Goal: Information Seeking & Learning: Learn about a topic

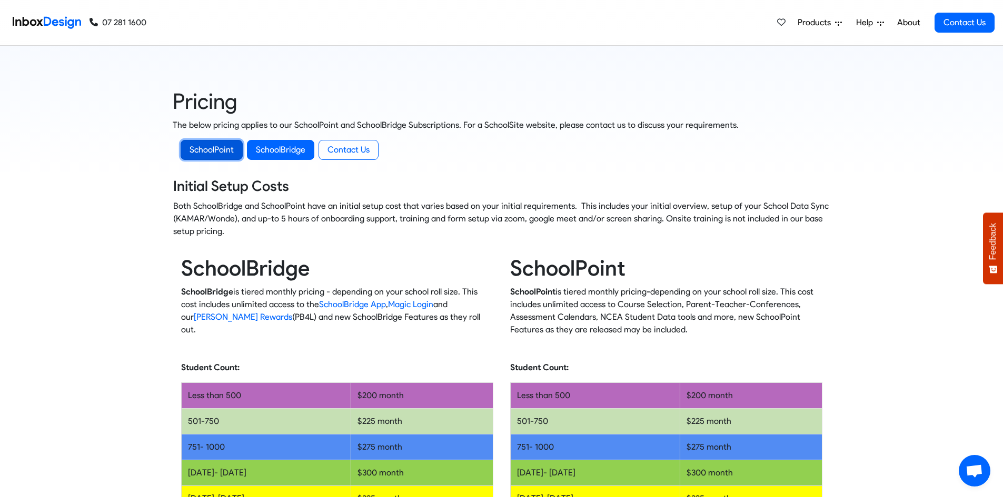
click at [226, 148] on link "SchoolPoint" at bounding box center [212, 150] width 62 height 20
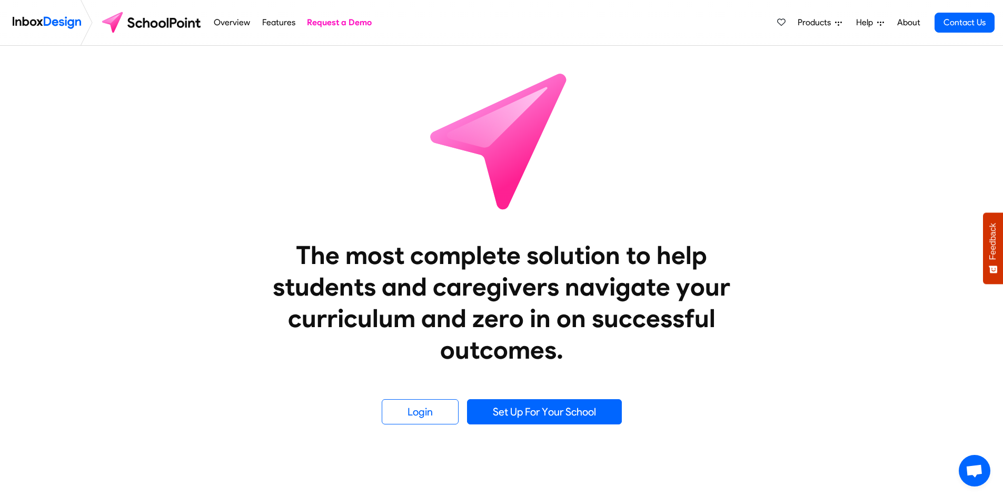
click at [229, 21] on link "Overview" at bounding box center [232, 22] width 42 height 21
click at [272, 26] on link "Features" at bounding box center [278, 22] width 39 height 21
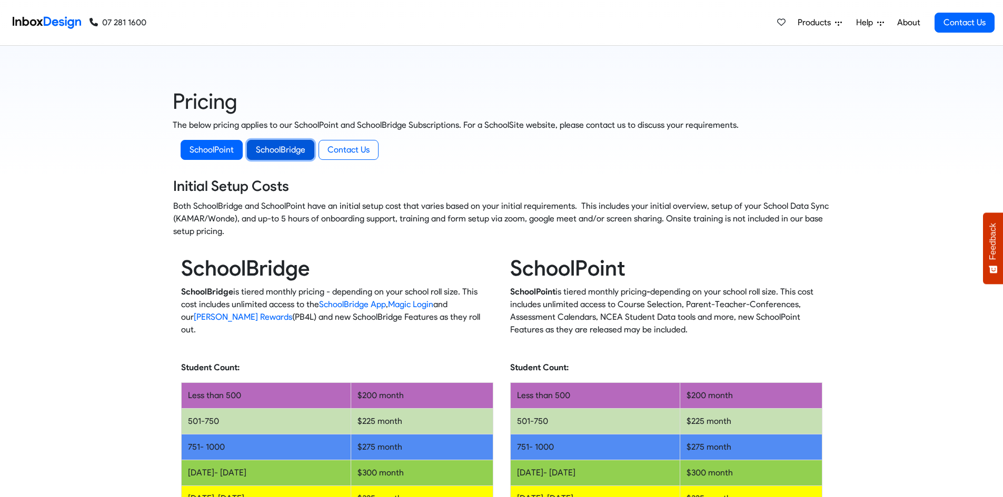
click at [277, 144] on link "SchoolBridge" at bounding box center [280, 150] width 67 height 20
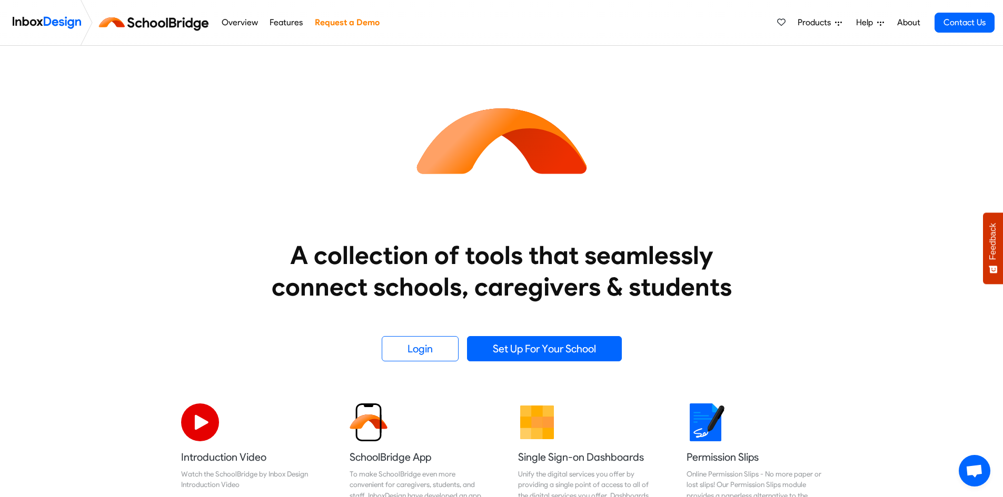
click at [281, 24] on link "Features" at bounding box center [286, 22] width 39 height 21
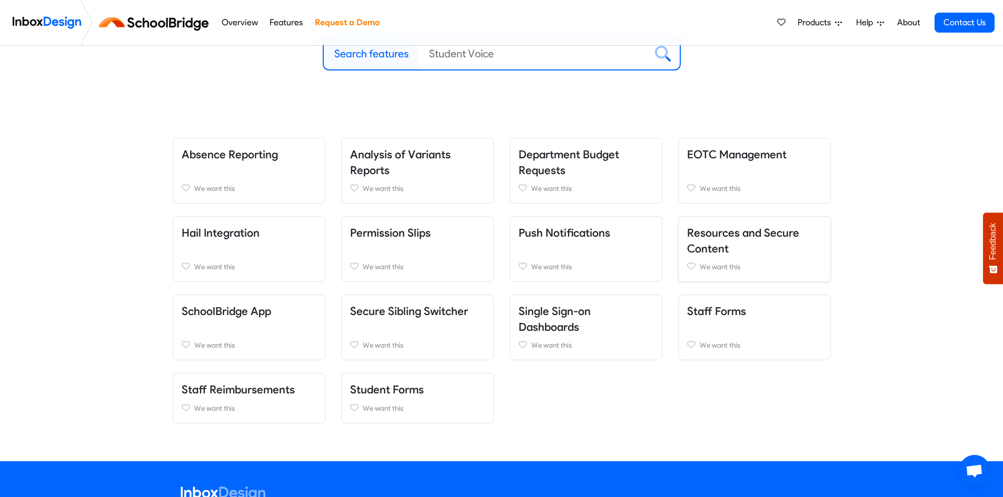
scroll to position [263, 0]
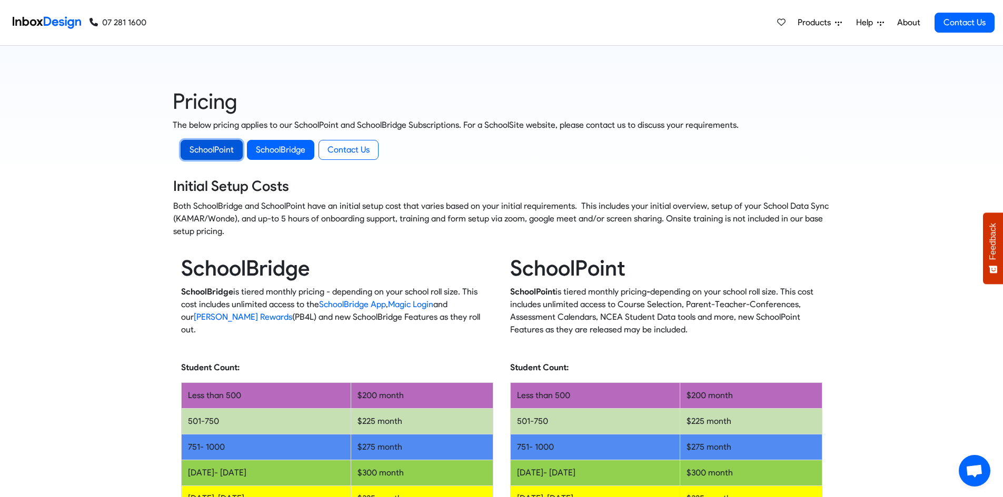
click at [212, 147] on link "SchoolPoint" at bounding box center [212, 150] width 62 height 20
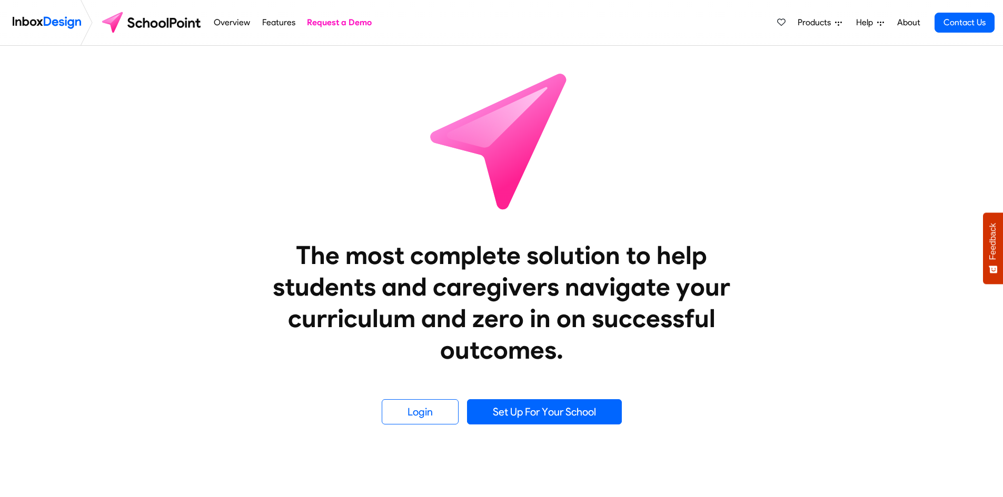
click at [275, 23] on link "Features" at bounding box center [278, 22] width 39 height 21
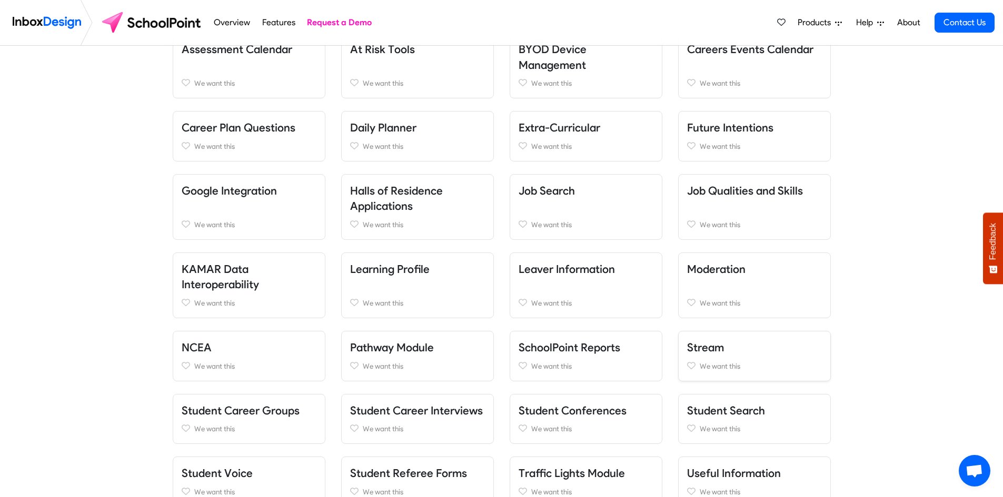
scroll to position [369, 0]
